Goal: Find specific page/section: Find specific page/section

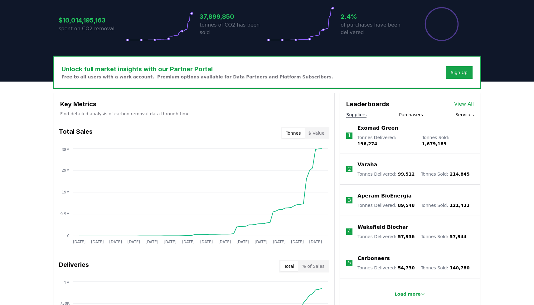
scroll to position [152, 0]
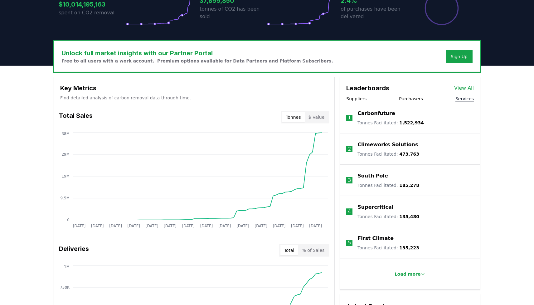
click at [468, 101] on button "Services" at bounding box center [465, 98] width 18 height 6
click at [415, 274] on p "Load more" at bounding box center [408, 274] width 26 height 6
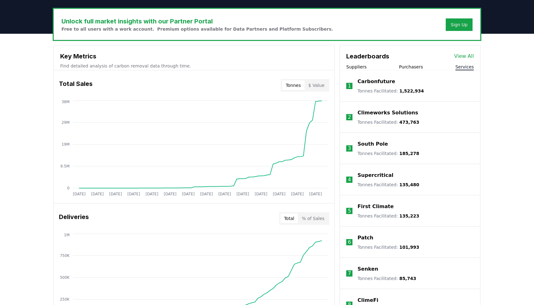
scroll to position [135, 0]
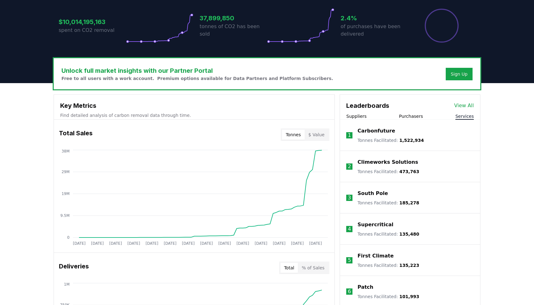
click at [470, 105] on link "View All" at bounding box center [464, 105] width 20 height 7
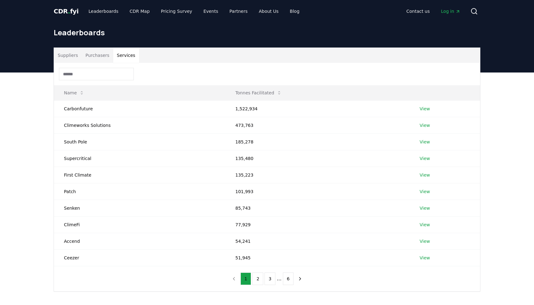
click at [123, 55] on button "Services" at bounding box center [126, 55] width 26 height 15
click at [260, 281] on button "2" at bounding box center [257, 278] width 11 height 12
click at [269, 279] on button "3" at bounding box center [270, 278] width 11 height 12
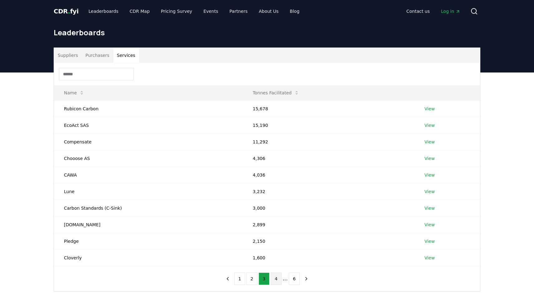
click at [276, 279] on button "4" at bounding box center [276, 278] width 11 height 12
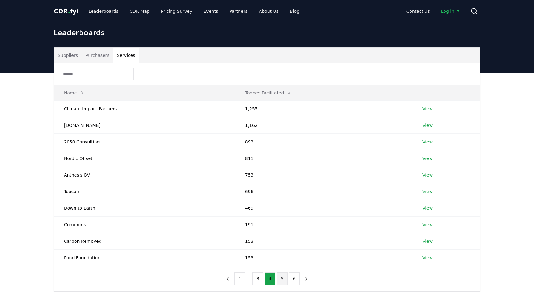
click at [280, 280] on button "5" at bounding box center [282, 278] width 11 height 12
